Goal: Task Accomplishment & Management: Use online tool/utility

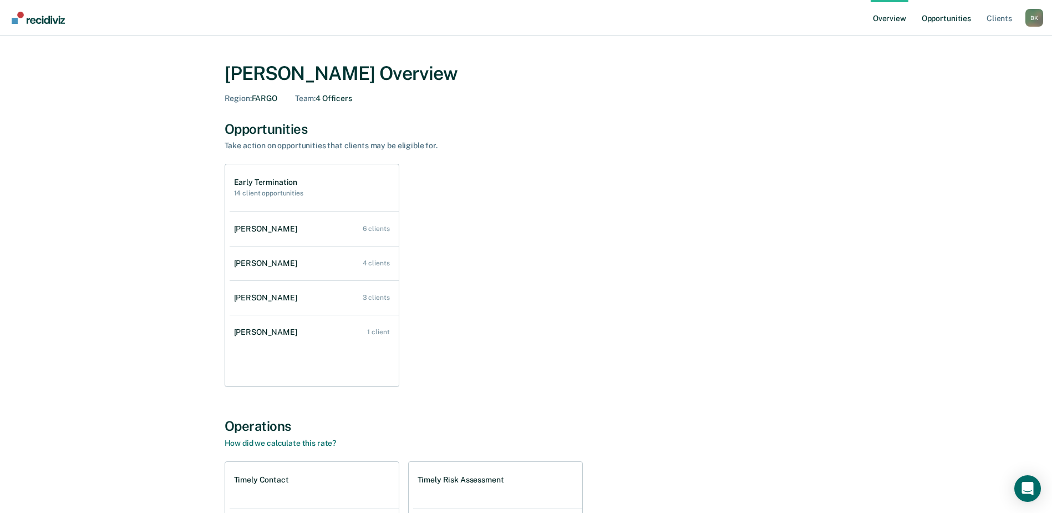
click at [945, 22] on link "Opportunities" at bounding box center [947, 18] width 54 height 36
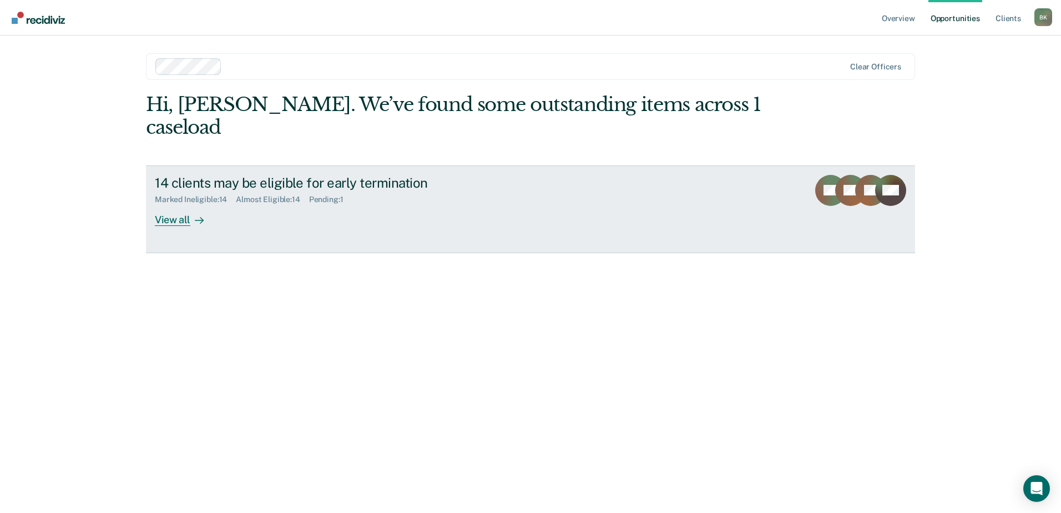
click at [443, 190] on div "Marked Ineligible : 14 Almost Eligible : 14 Pending : 1" at bounding box center [349, 197] width 389 height 14
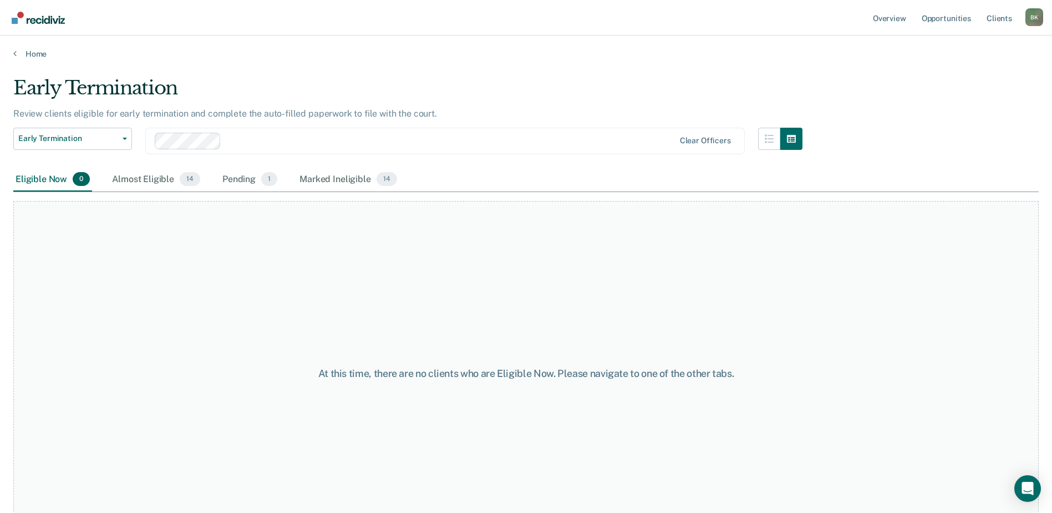
click at [22, 178] on div "Eligible Now 0" at bounding box center [52, 180] width 79 height 24
click at [240, 178] on div "Pending 1" at bounding box center [249, 180] width 59 height 24
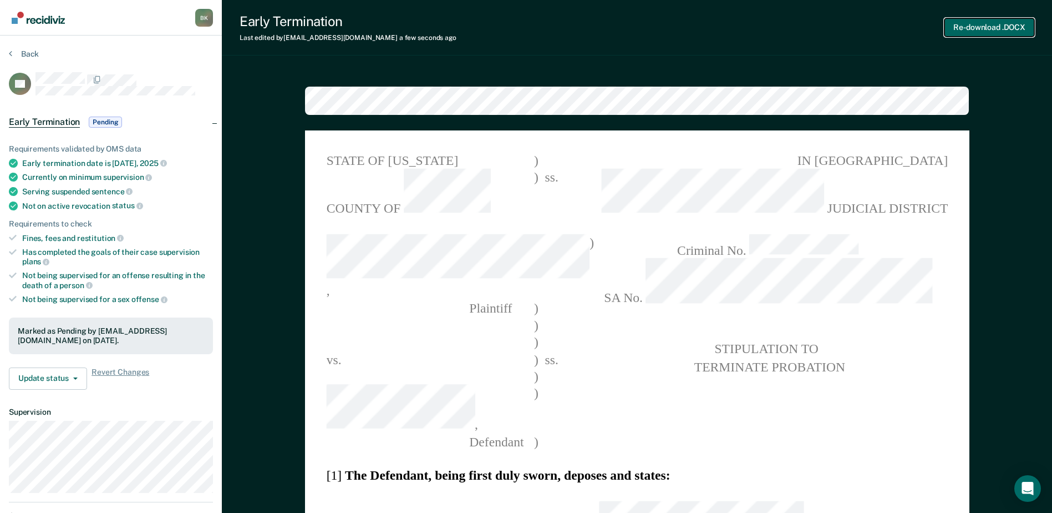
click at [989, 27] on button "Re-download .DOCX" at bounding box center [990, 27] width 90 height 18
click at [992, 27] on button "Re-download .DOCX" at bounding box center [990, 27] width 90 height 18
type textarea "x"
